Goal: Task Accomplishment & Management: Use online tool/utility

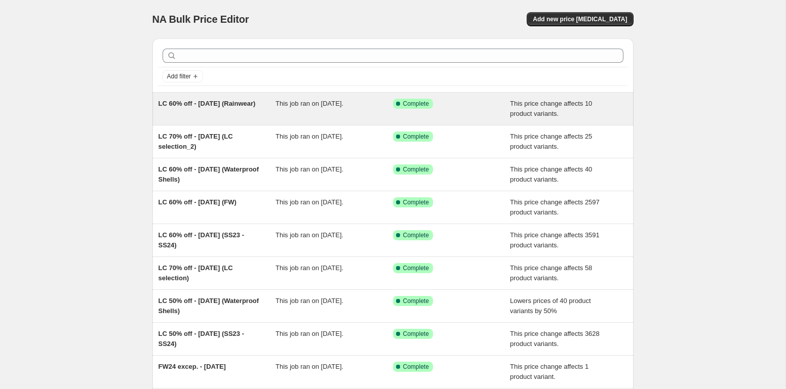
click at [198, 103] on span "LC 60% off - [DATE] (Rainwear)" at bounding box center [207, 104] width 97 height 8
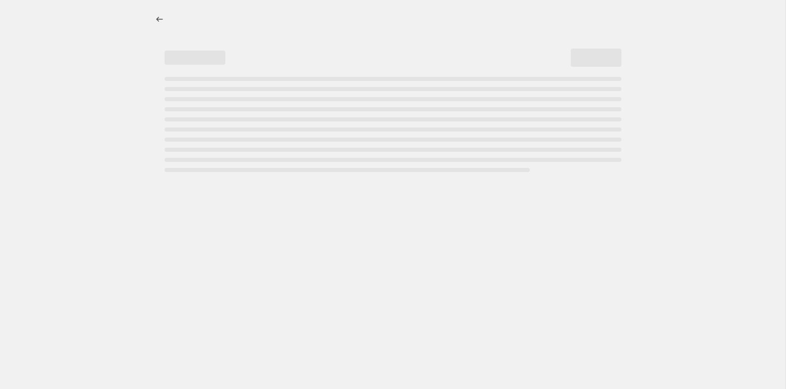
select select "pcap"
select select "no_change"
